Goal: Task Accomplishment & Management: Manage account settings

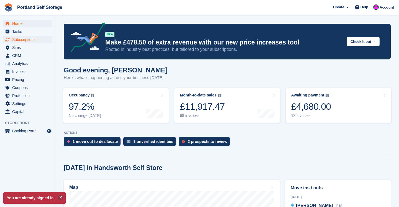
click at [24, 40] on span "Subscriptions" at bounding box center [28, 40] width 33 height 8
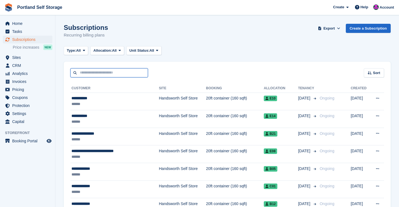
click at [101, 72] on input "text" at bounding box center [109, 72] width 78 height 9
type input "*******"
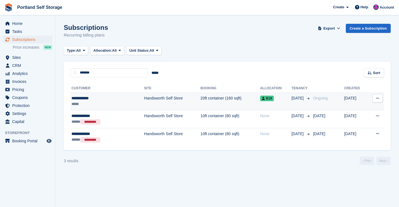
click at [144, 99] on td "Handsworth Self Store" at bounding box center [172, 102] width 57 height 18
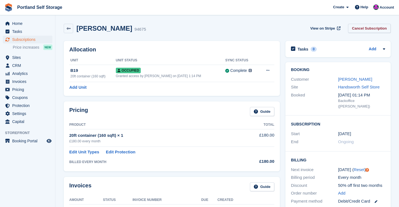
click at [368, 28] on link "Cancel Subscription" at bounding box center [369, 28] width 43 height 9
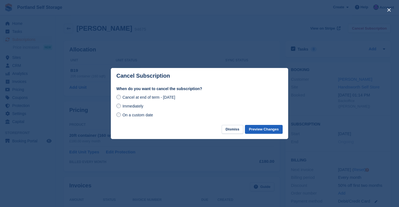
click at [263, 129] on button "Preview Changes" at bounding box center [264, 129] width 38 height 9
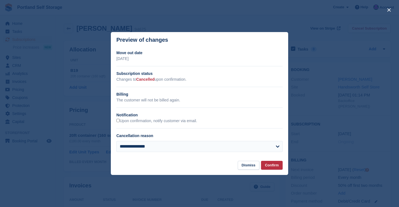
drag, startPoint x: 117, startPoint y: 58, endPoint x: 171, endPoint y: 60, distance: 54.6
click at [171, 60] on p "Tuesday, 9th September, 2025" at bounding box center [199, 59] width 166 height 6
click at [278, 165] on button "Confirm" at bounding box center [272, 165] width 22 height 9
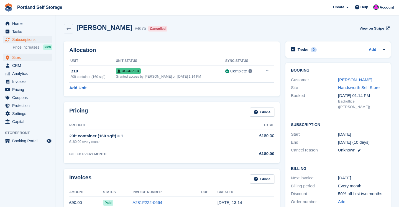
click at [24, 57] on span "Sites" at bounding box center [28, 58] width 33 height 8
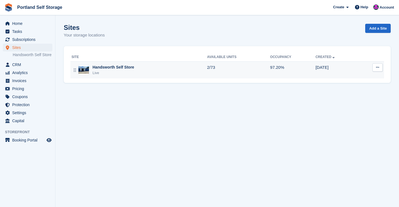
click at [117, 71] on div "Live" at bounding box center [114, 73] width 42 height 6
